Goal: Download file/media

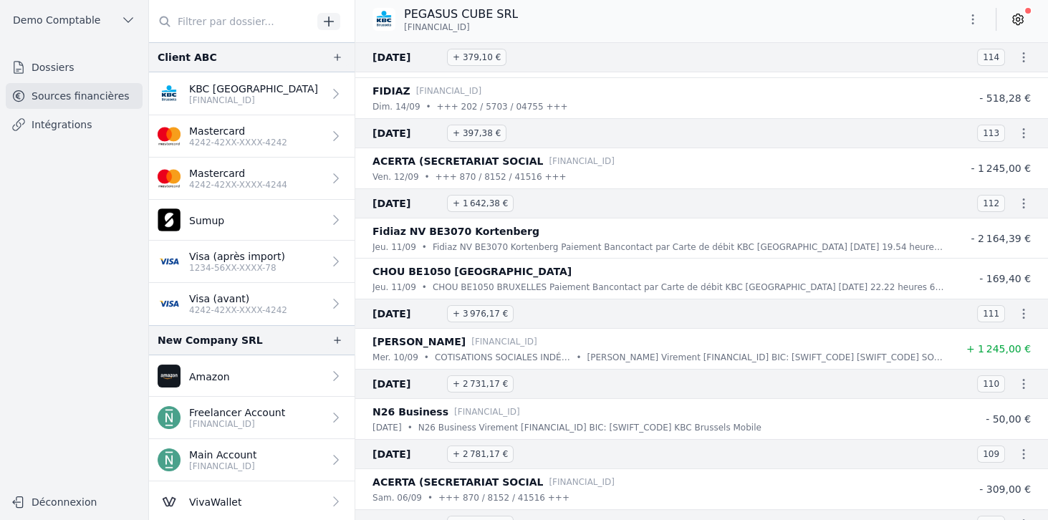
scroll to position [215, 0]
click at [1021, 129] on icon "button" at bounding box center [1024, 133] width 14 height 14
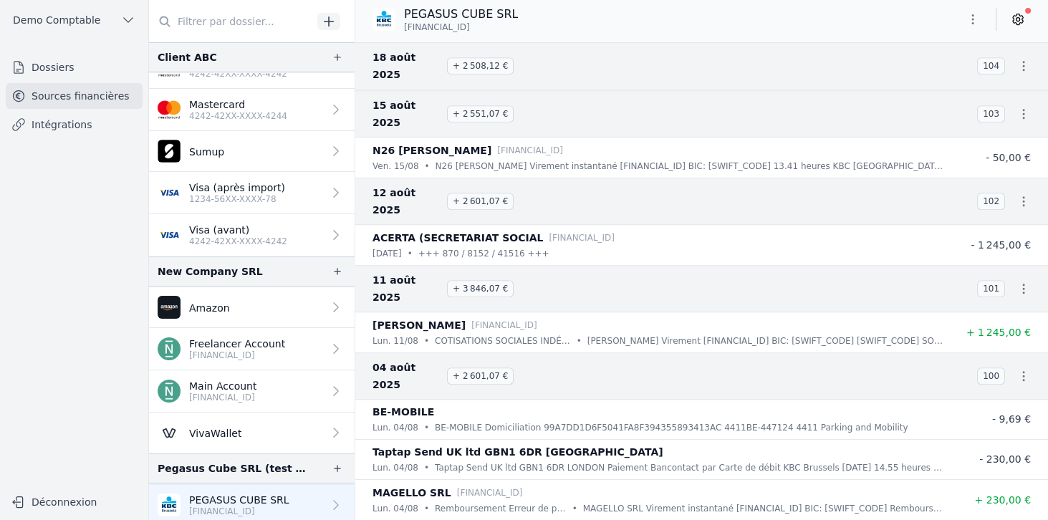
scroll to position [1269, 0]
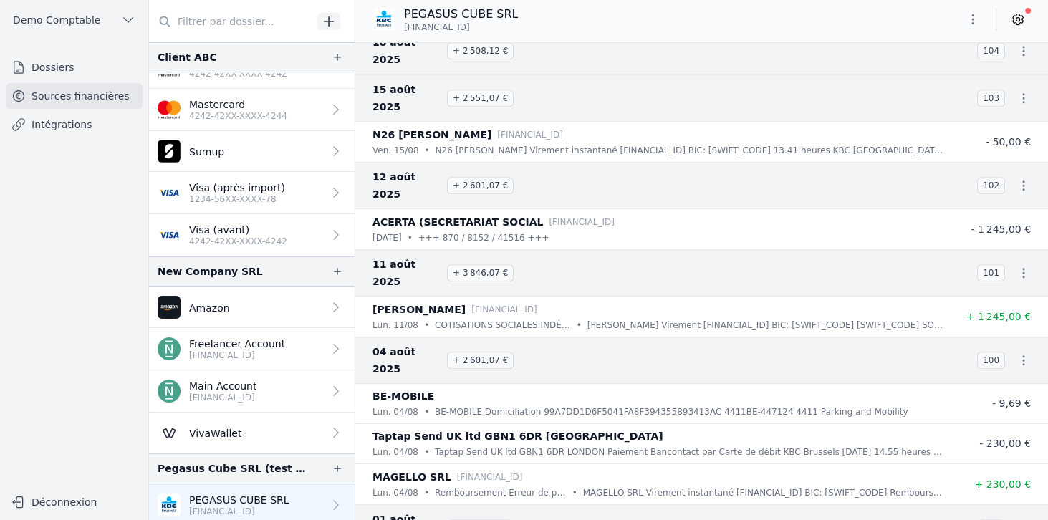
click at [1018, 353] on icon "button" at bounding box center [1024, 360] width 14 height 14
click at [970, 315] on link "Télécharger le PDF" at bounding box center [977, 315] width 126 height 26
click at [69, 73] on link "Dossiers" at bounding box center [74, 67] width 137 height 26
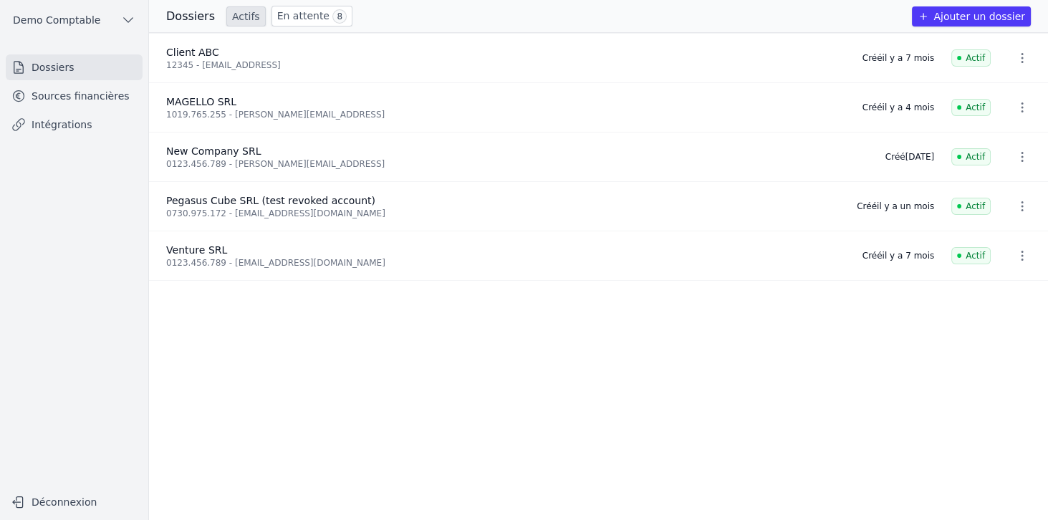
click at [1018, 209] on icon "button" at bounding box center [1022, 206] width 14 height 14
